Goal: Task Accomplishment & Management: Manage account settings

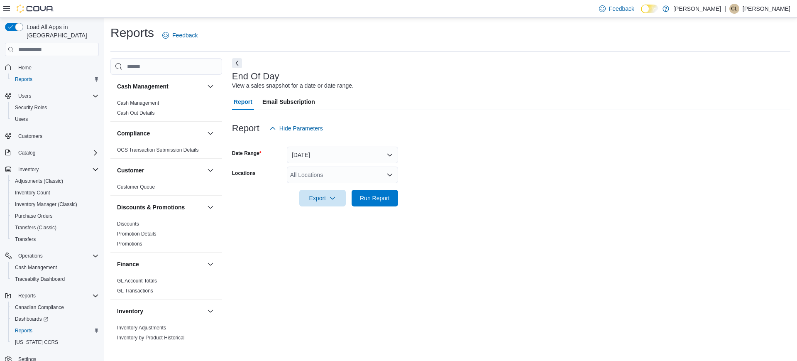
click at [315, 184] on div at bounding box center [511, 186] width 558 height 7
click at [310, 172] on div "All Locations" at bounding box center [342, 174] width 111 height 17
click at [326, 197] on span "[PERSON_NAME]" at bounding box center [329, 201] width 48 height 8
click at [426, 248] on div "End Of Day View a sales snapshot for a date or date range. Report Email Subscri…" at bounding box center [511, 201] width 558 height 287
click at [371, 201] on span "Run Report" at bounding box center [375, 197] width 30 height 8
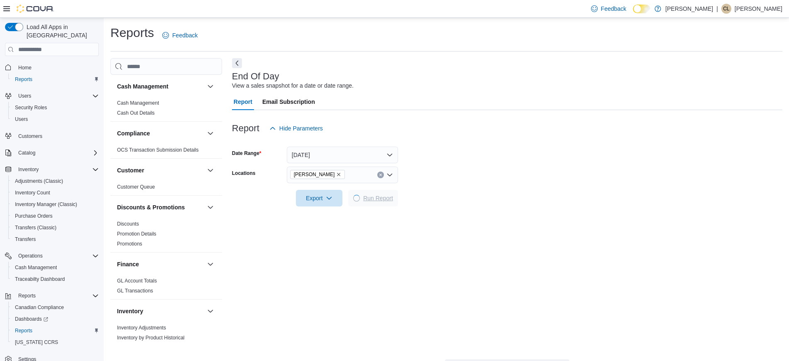
click at [371, 201] on span "Run Report" at bounding box center [378, 198] width 30 height 8
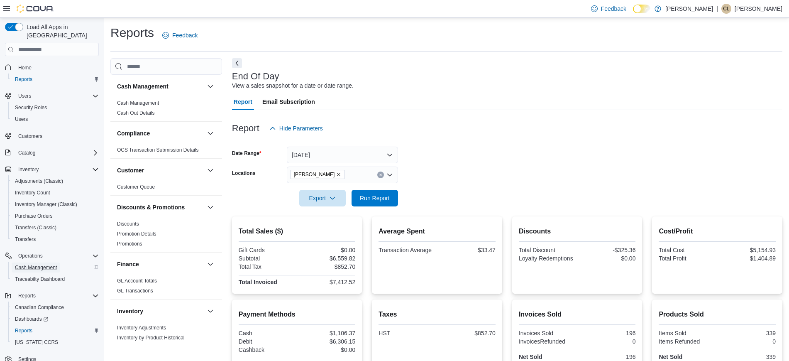
click at [49, 264] on span "Cash Management" at bounding box center [36, 267] width 42 height 7
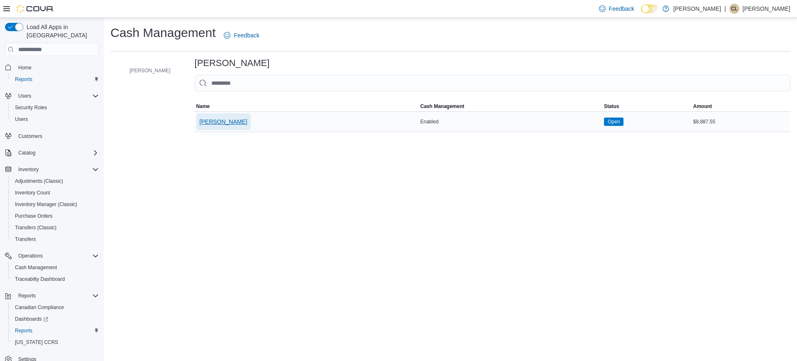
click at [235, 125] on span "[PERSON_NAME]" at bounding box center [224, 121] width 48 height 8
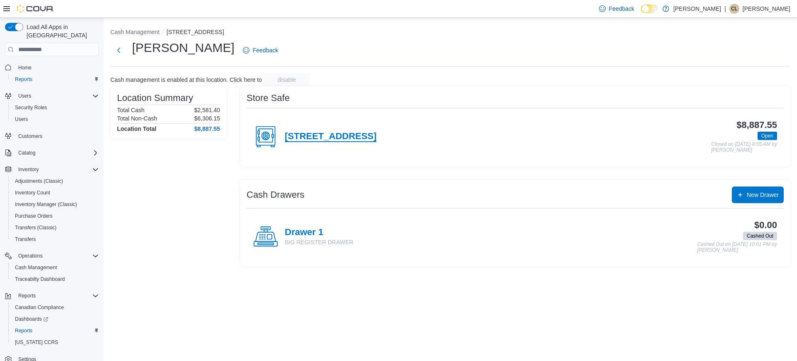
click at [376, 139] on h4 "[STREET_ADDRESS]" at bounding box center [331, 136] width 92 height 11
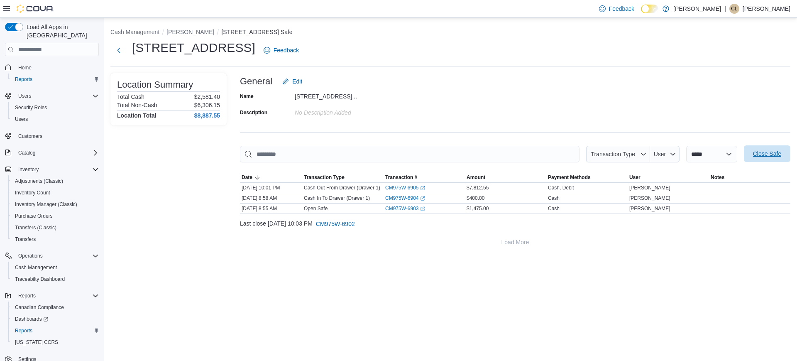
click at [761, 157] on span "Close Safe" at bounding box center [767, 153] width 28 height 8
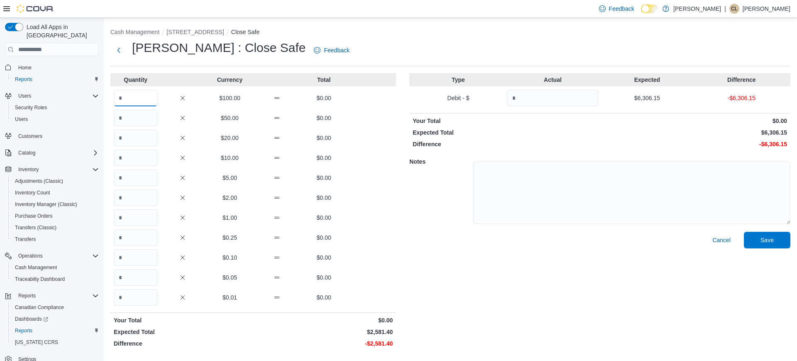
click at [138, 100] on input "Quantity" at bounding box center [136, 98] width 44 height 17
type input "***"
click at [143, 135] on input "Quantity" at bounding box center [136, 137] width 44 height 17
type input "*"
click at [139, 98] on input "***" at bounding box center [136, 98] width 44 height 17
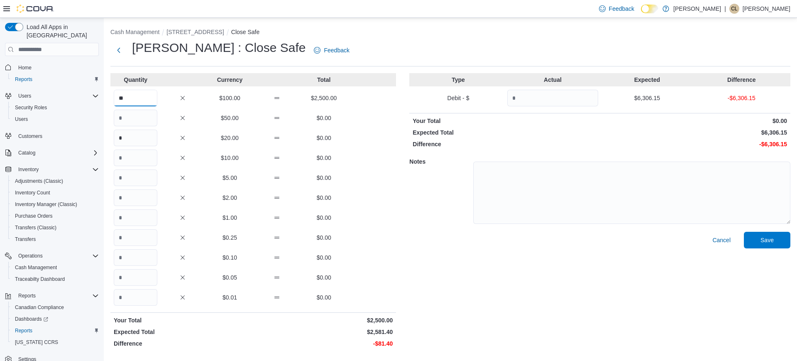
type input "**"
click at [138, 137] on input "*" at bounding box center [136, 137] width 44 height 17
type input "*"
click at [124, 216] on input "Quantity" at bounding box center [136, 217] width 44 height 17
type input "*"
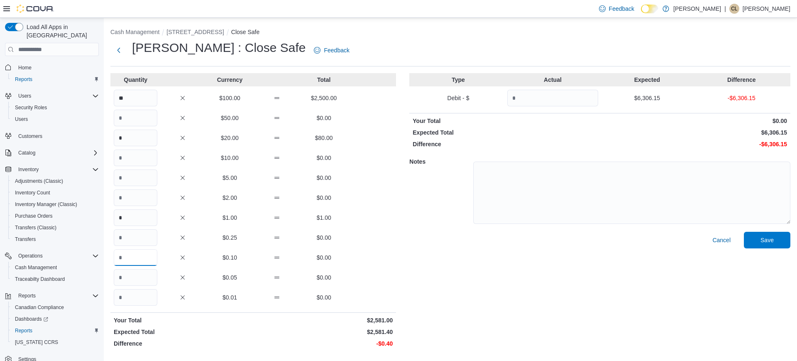
click at [152, 256] on input "Quantity" at bounding box center [136, 257] width 44 height 17
type input "*"
click at [576, 97] on input "Quantity" at bounding box center [552, 98] width 91 height 17
type input "*******"
click at [773, 235] on span "Save" at bounding box center [767, 239] width 37 height 17
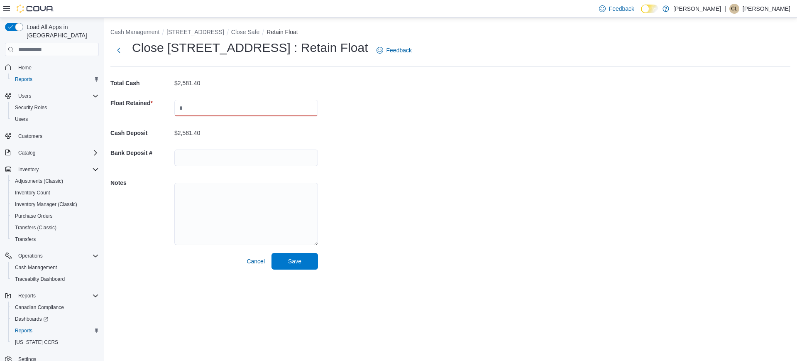
click at [232, 106] on input "text" at bounding box center [246, 108] width 144 height 17
type input "****"
click at [297, 262] on span "Save" at bounding box center [294, 260] width 13 height 8
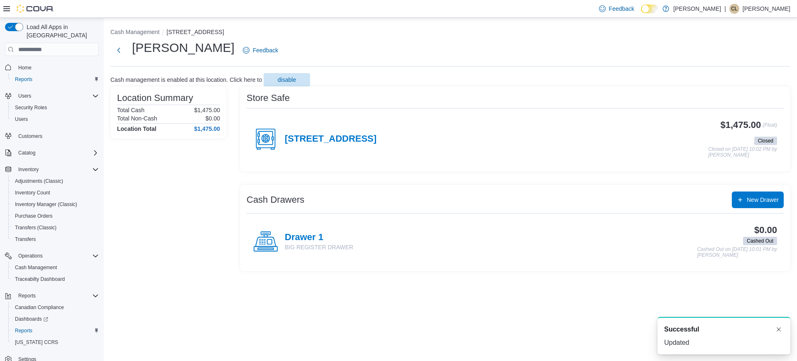
click at [766, 8] on p "[PERSON_NAME]" at bounding box center [766, 9] width 48 height 10
click at [745, 76] on span "Sign Out" at bounding box center [736, 80] width 22 height 8
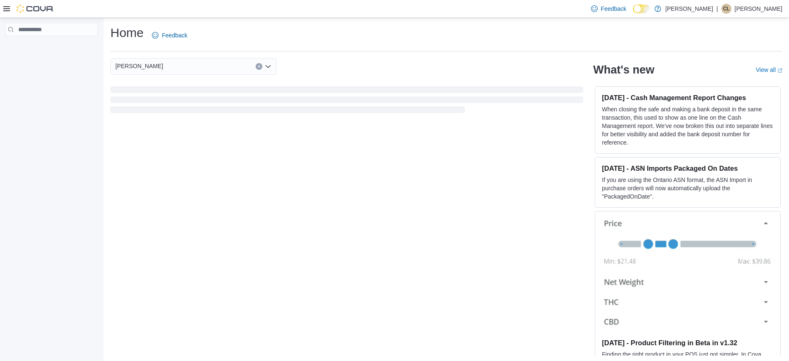
click at [779, 2] on div "Feedback Dark Mode Kush Korner Cannabis | CL Cassandra Little" at bounding box center [685, 8] width 195 height 17
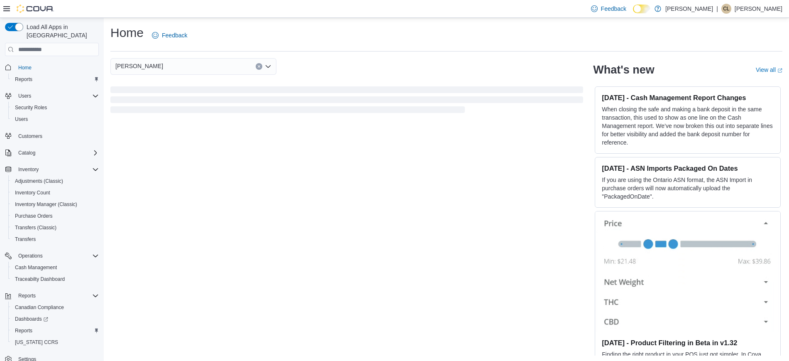
click at [772, 10] on p "[PERSON_NAME]" at bounding box center [759, 9] width 48 height 10
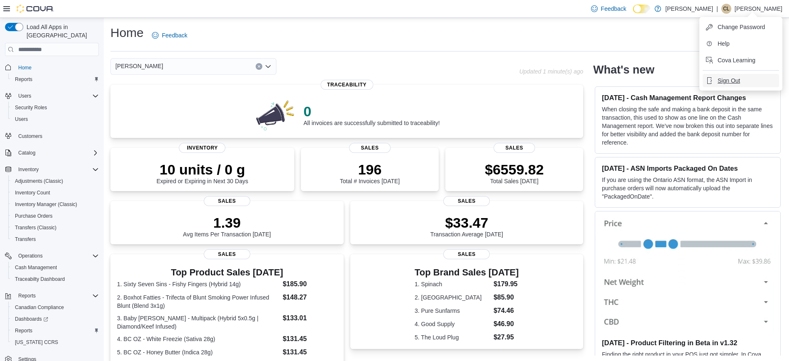
click at [742, 79] on button "Sign Out" at bounding box center [741, 80] width 76 height 13
